Goal: Transaction & Acquisition: Purchase product/service

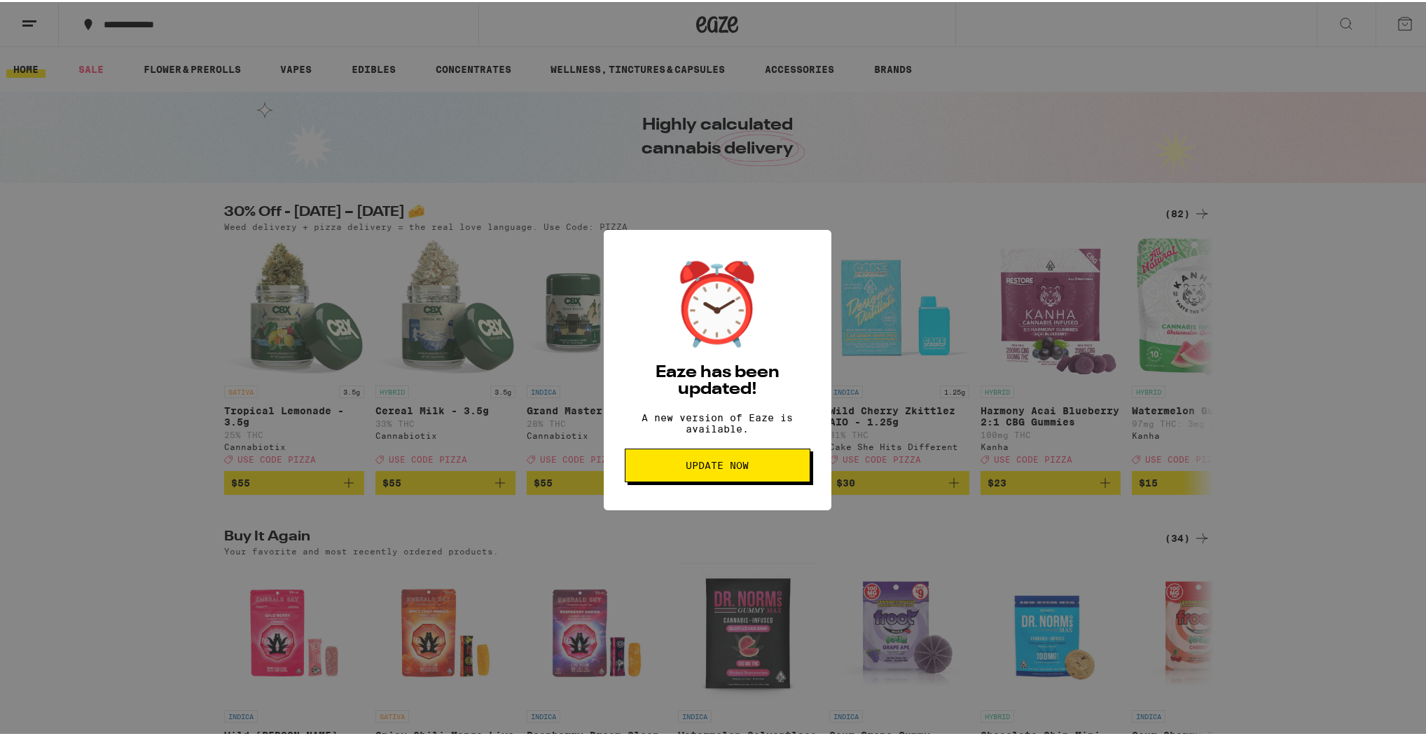
click at [698, 468] on span "Update Now" at bounding box center [717, 463] width 63 height 10
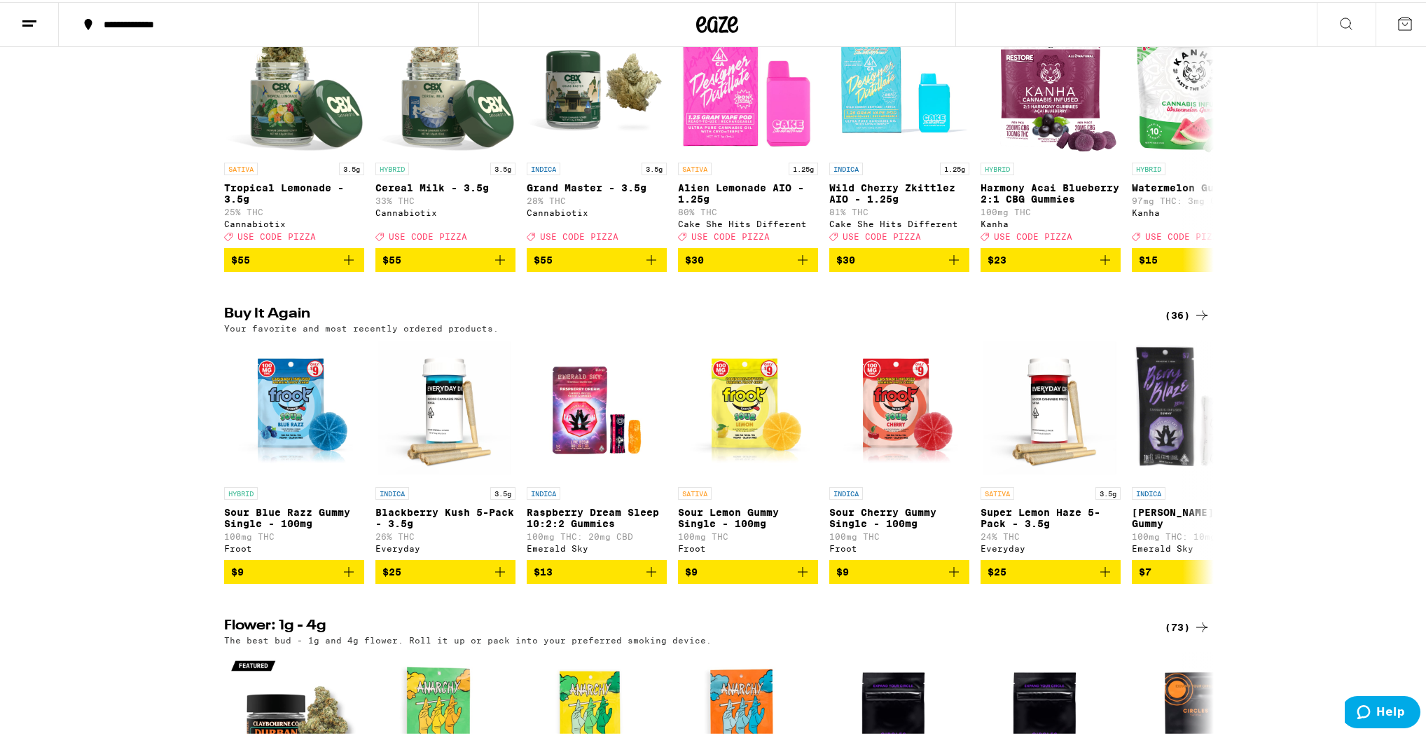
scroll to position [224, 0]
